Goal: Navigation & Orientation: Find specific page/section

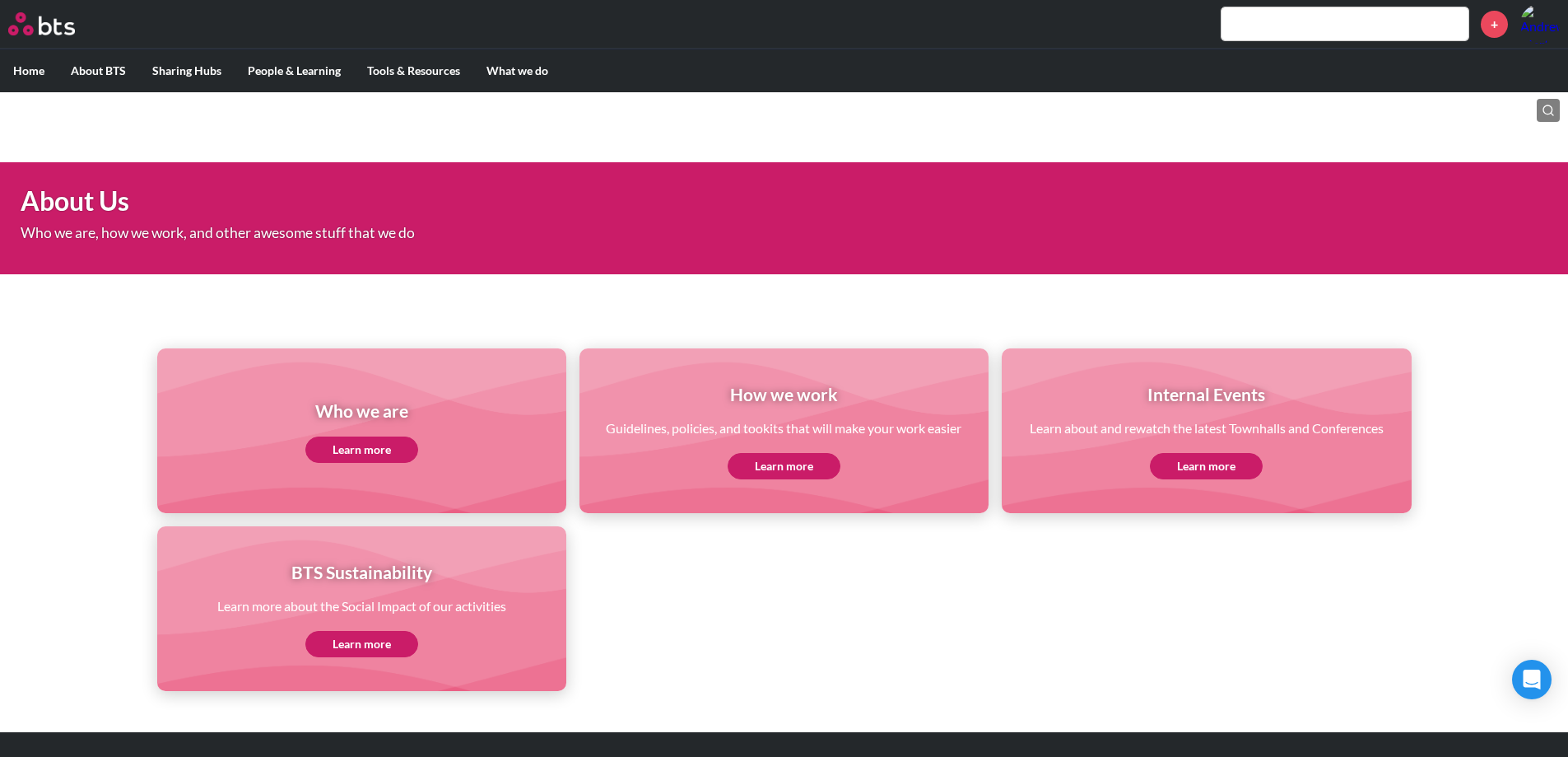
click at [42, 69] on label "Home" at bounding box center [29, 71] width 58 height 43
click at [0, 0] on input "Home" at bounding box center [0, 0] width 0 height 0
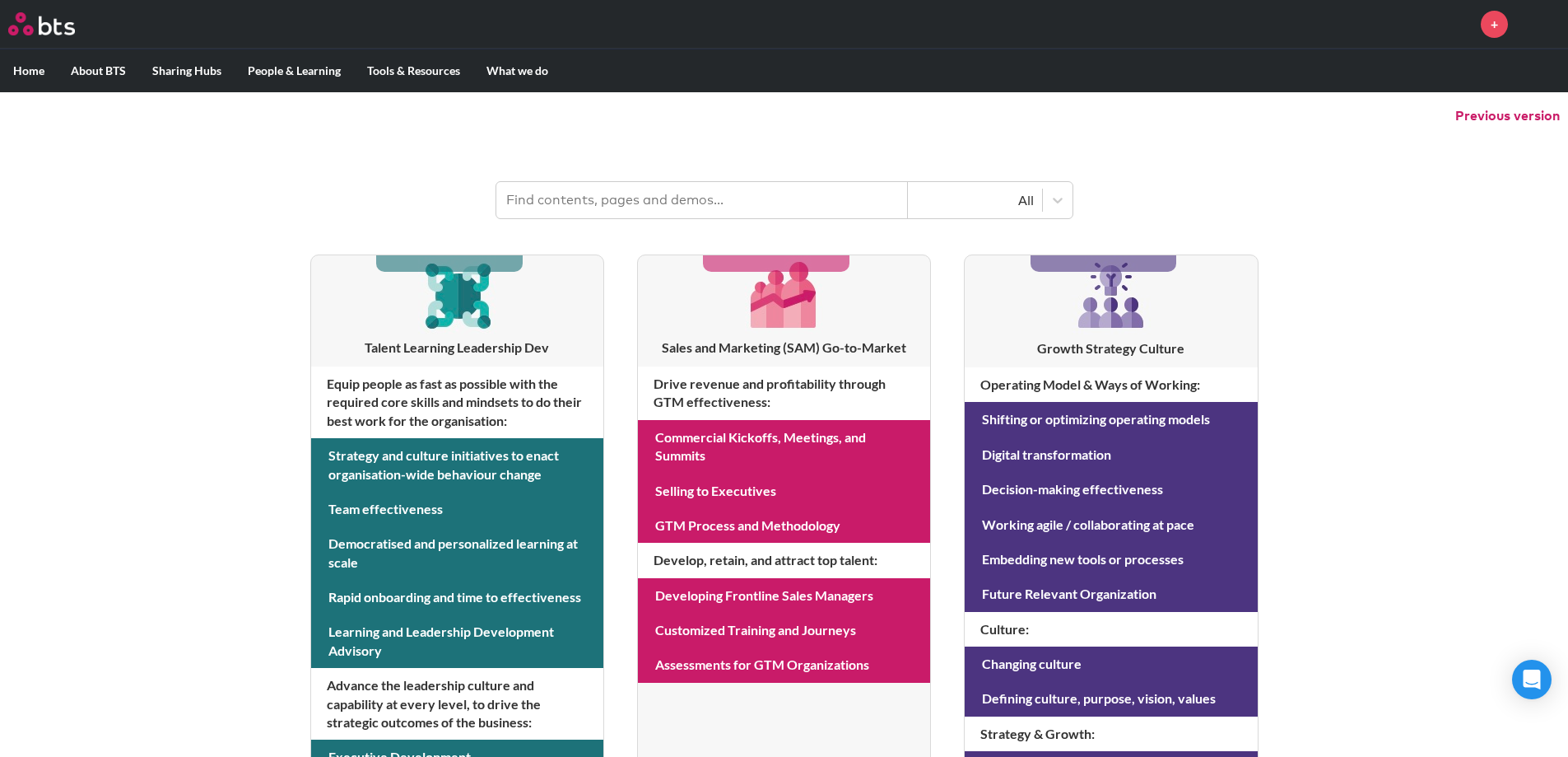
scroll to position [247, 0]
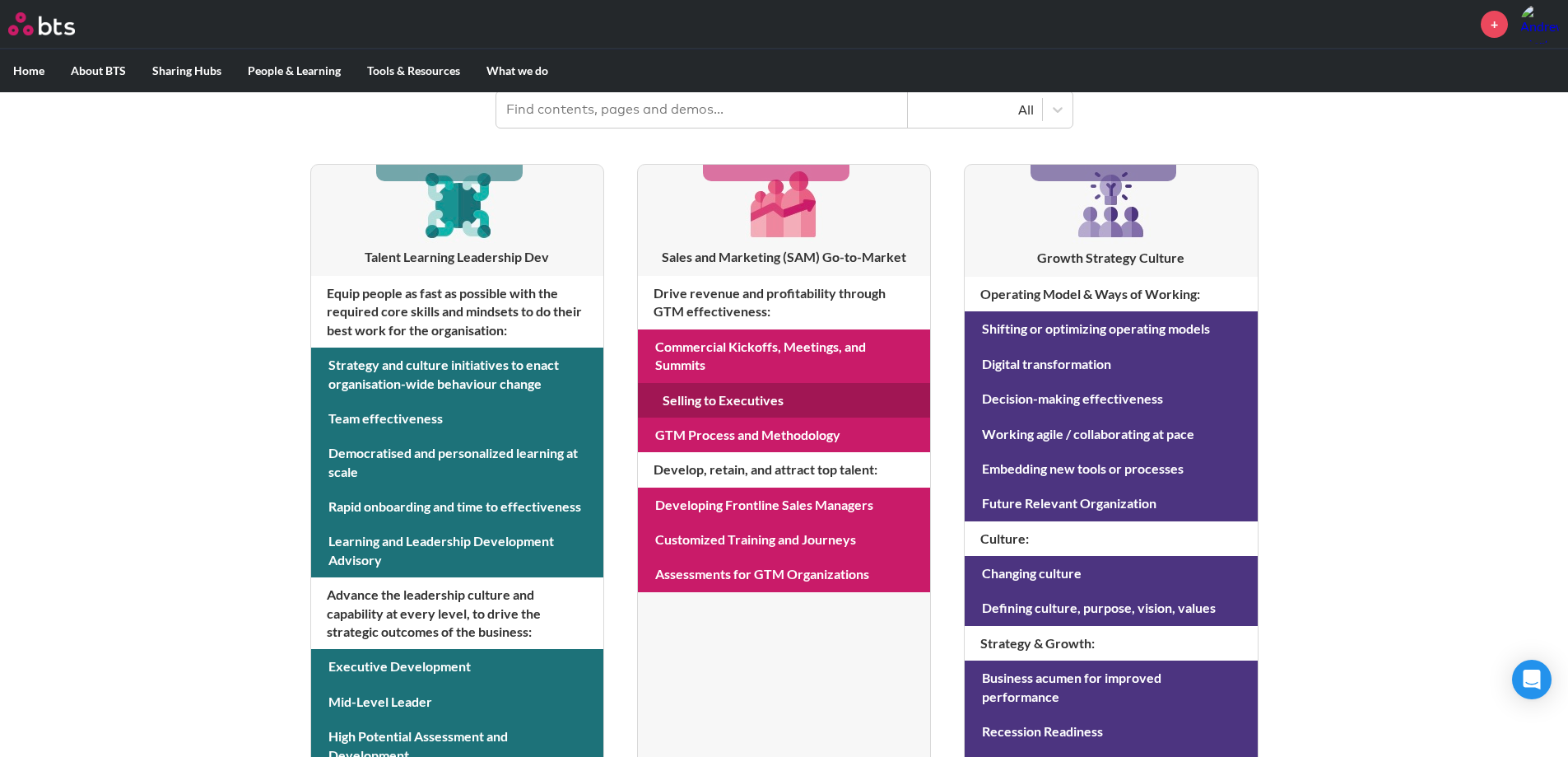
click at [734, 399] on link at bounding box center [784, 400] width 292 height 34
